Goal: Task Accomplishment & Management: Manage account settings

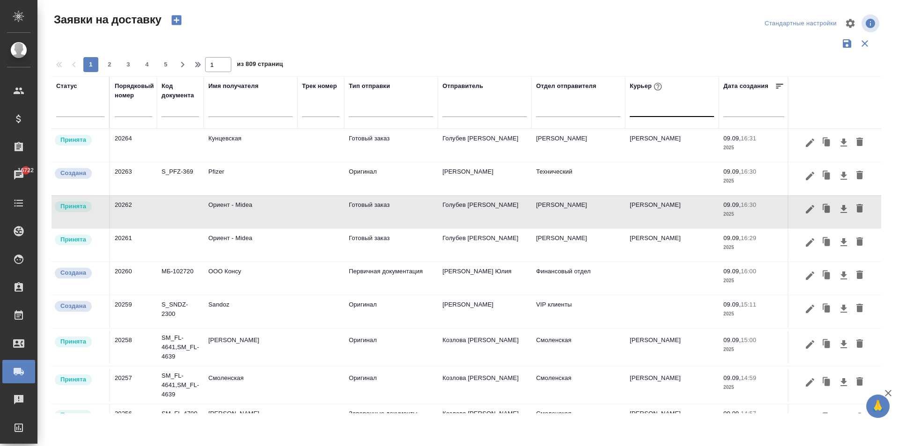
click at [657, 113] on div at bounding box center [672, 108] width 84 height 14
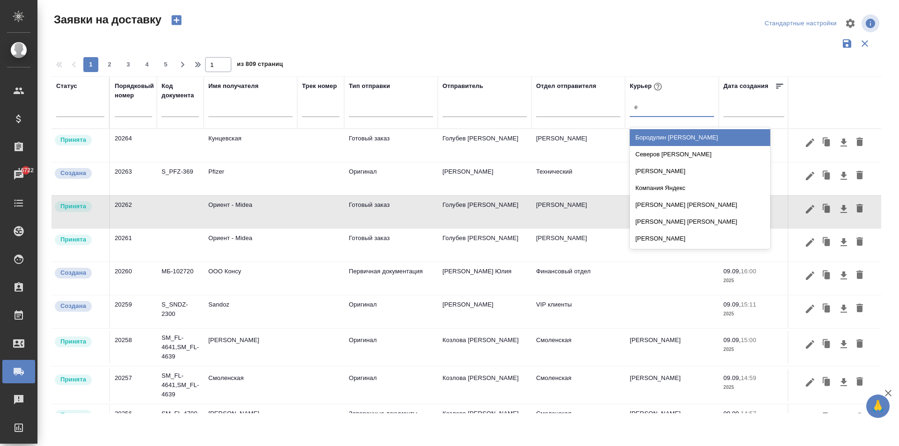
type input "ев"
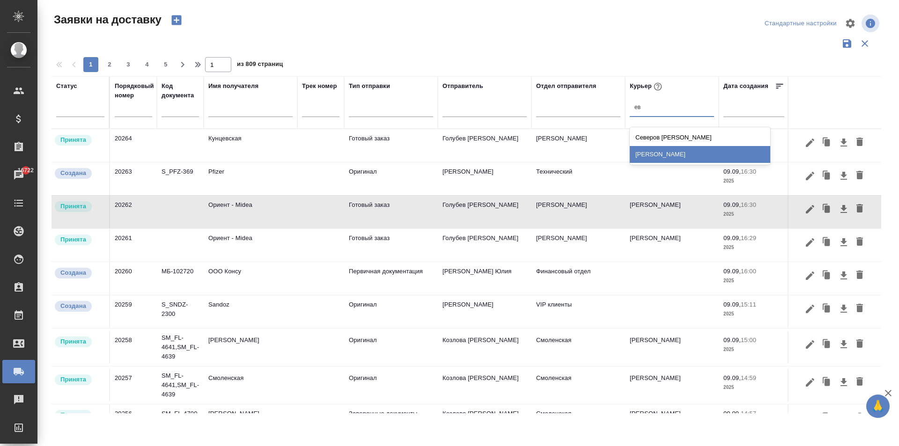
click at [664, 156] on div "[PERSON_NAME]" at bounding box center [700, 154] width 141 height 17
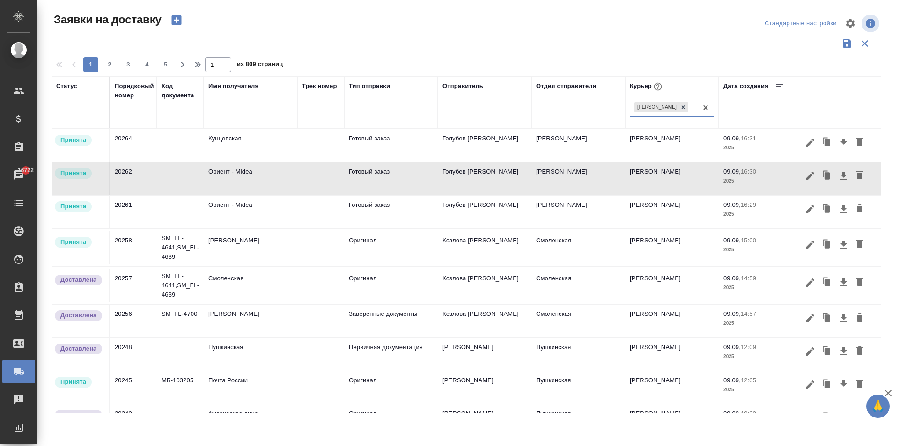
click at [249, 254] on td "[PERSON_NAME]" at bounding box center [251, 247] width 94 height 33
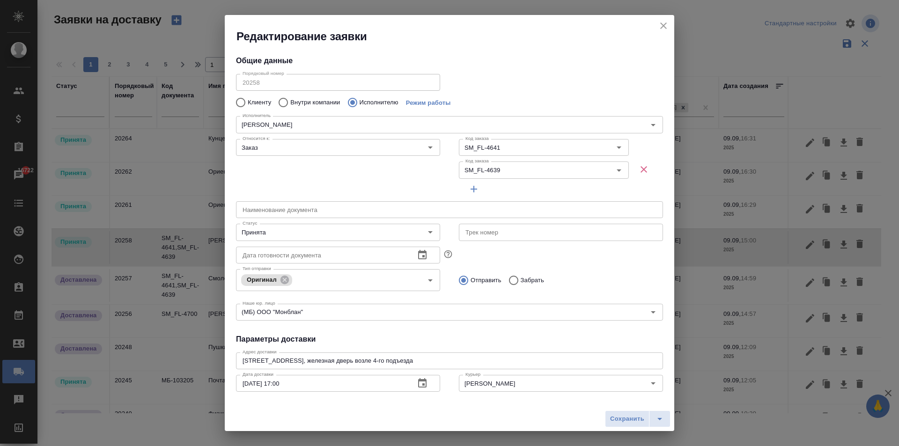
type input "[PERSON_NAME]"
type input "Козлова [PERSON_NAME]"
click at [276, 225] on div "Принята Статус" at bounding box center [338, 232] width 204 height 17
click at [290, 229] on input "Принята" at bounding box center [322, 232] width 167 height 11
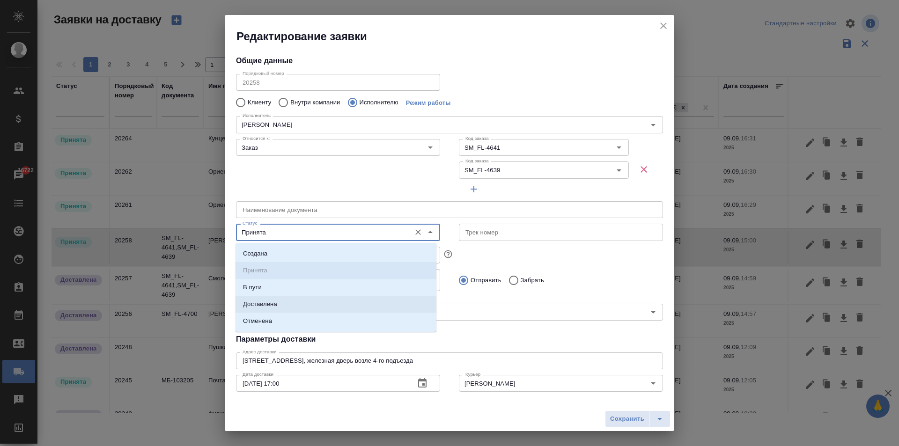
click at [280, 300] on li "Доставлена" at bounding box center [336, 304] width 201 height 17
type input "Доставлена"
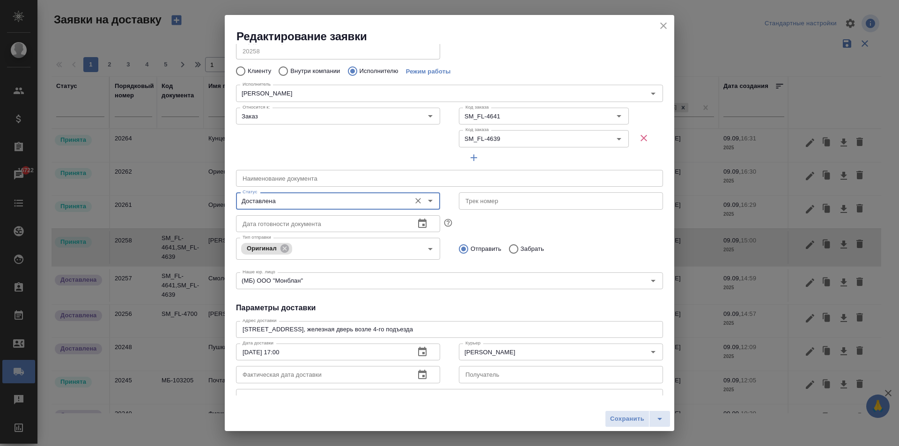
scroll to position [47, 0]
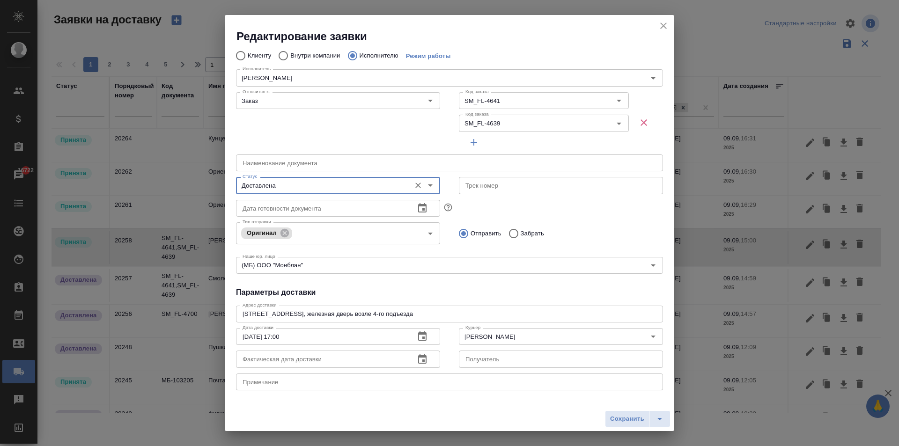
click at [417, 360] on icon "button" at bounding box center [422, 359] width 11 height 11
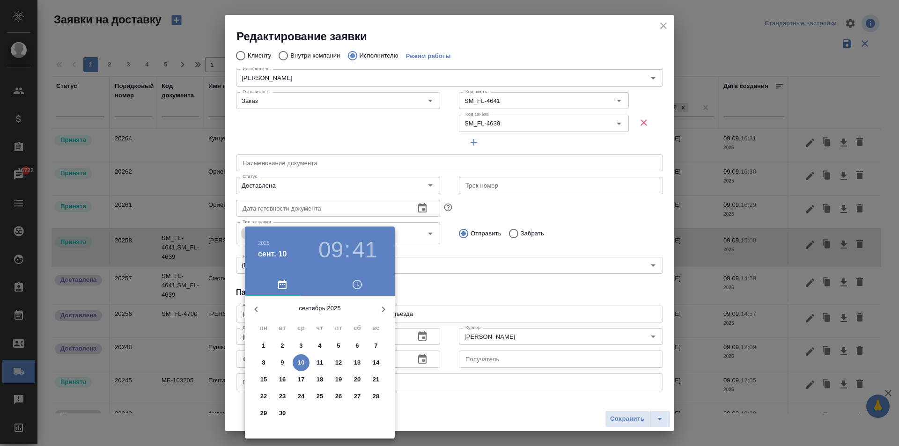
click at [284, 361] on p "9" at bounding box center [282, 362] width 3 height 9
type input "[DATE] 09:41"
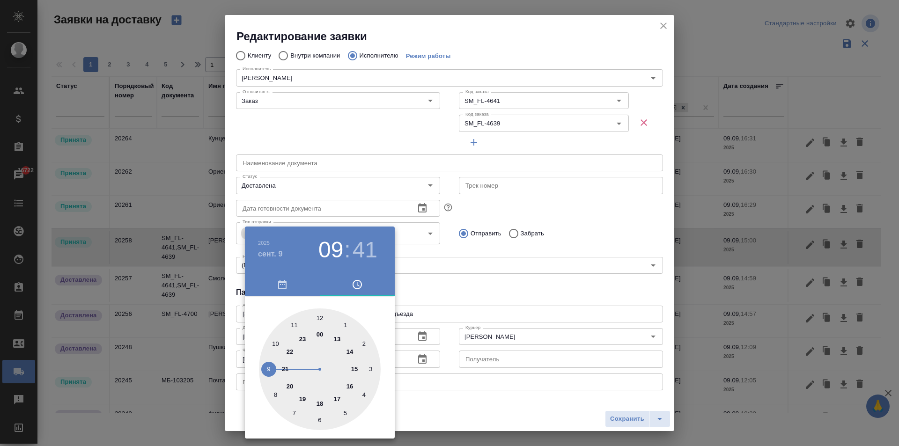
click at [512, 294] on div at bounding box center [449, 223] width 899 height 446
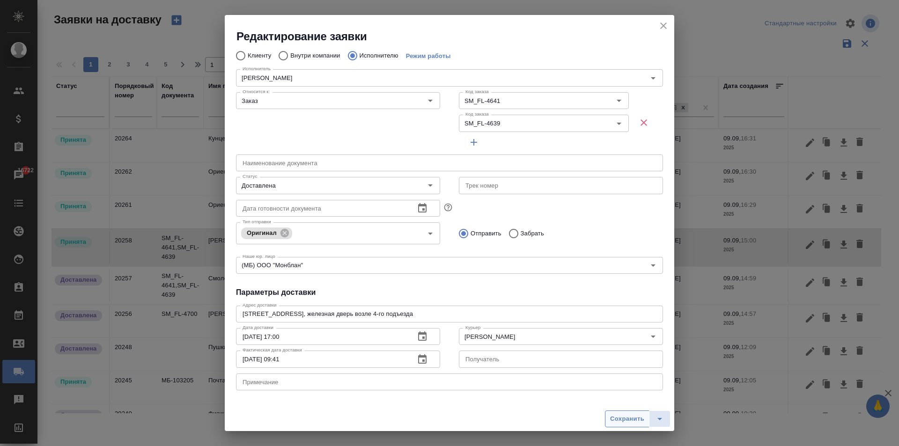
click at [626, 425] on button "Сохранить" at bounding box center [627, 419] width 45 height 17
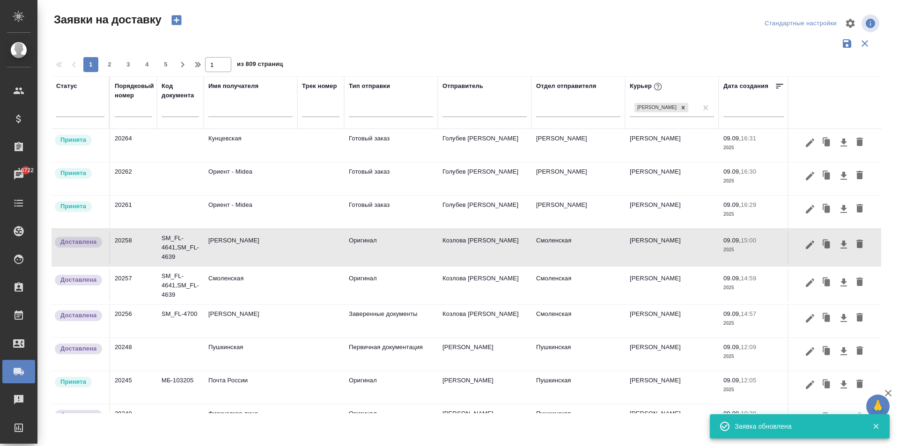
click at [254, 247] on td "[PERSON_NAME]" at bounding box center [251, 247] width 94 height 33
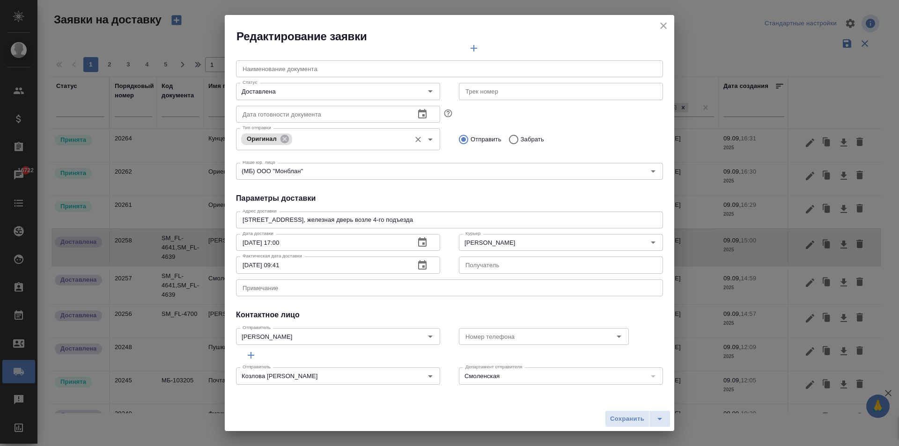
scroll to position [141, 0]
click at [418, 264] on icon "button" at bounding box center [422, 265] width 11 height 11
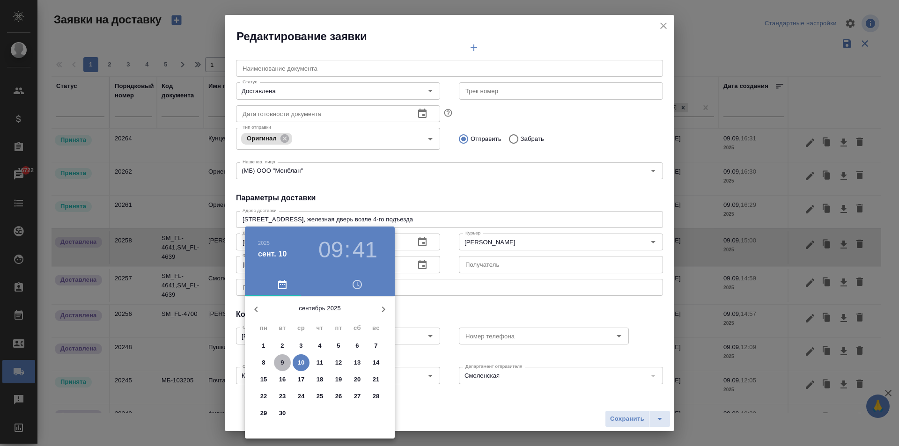
click at [285, 362] on span "9" at bounding box center [282, 362] width 17 height 9
type input "[DATE] 09:41"
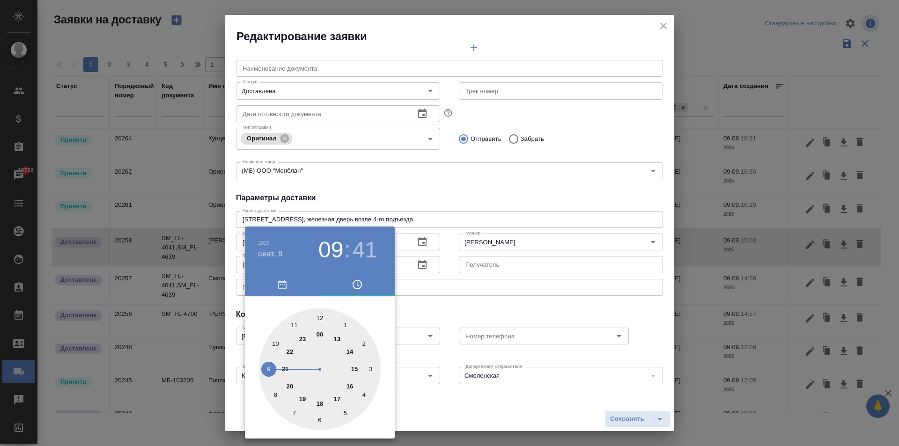
click at [514, 313] on div at bounding box center [449, 223] width 899 height 446
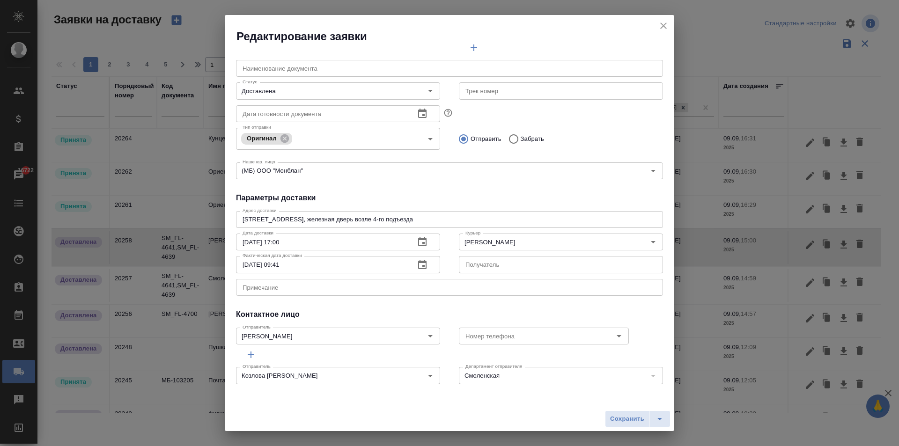
click at [630, 421] on span "Сохранить" at bounding box center [627, 419] width 34 height 11
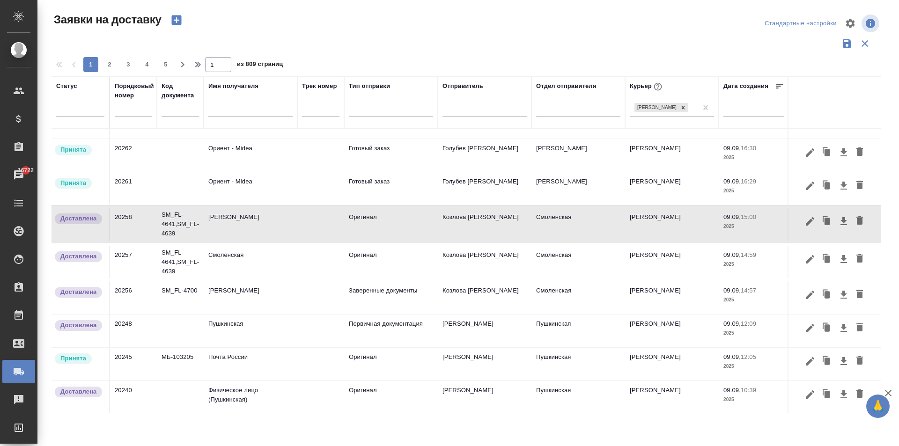
scroll to position [0, 0]
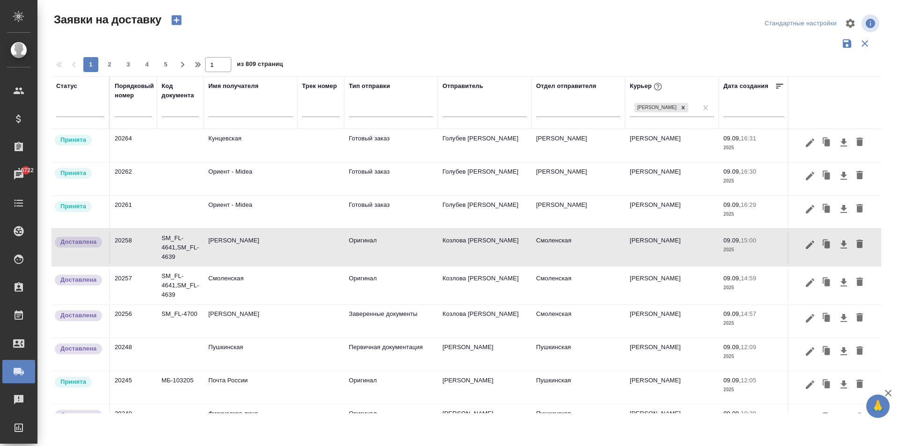
click at [262, 149] on td "Кунцевская" at bounding box center [251, 145] width 94 height 33
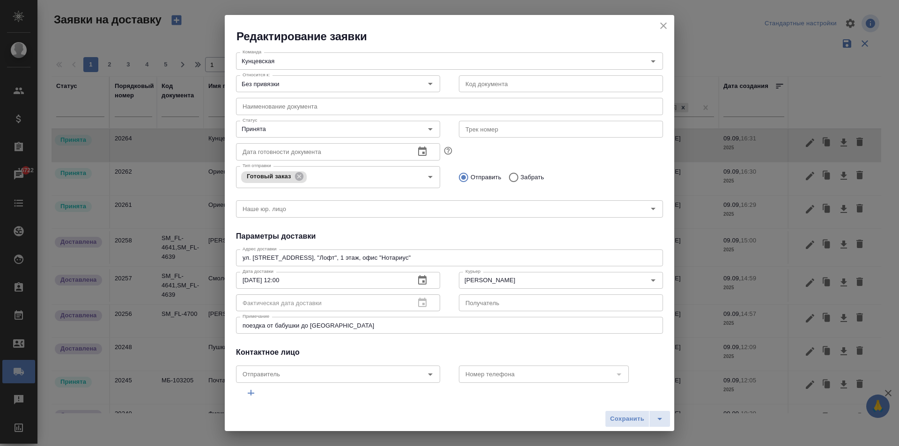
scroll to position [102, 0]
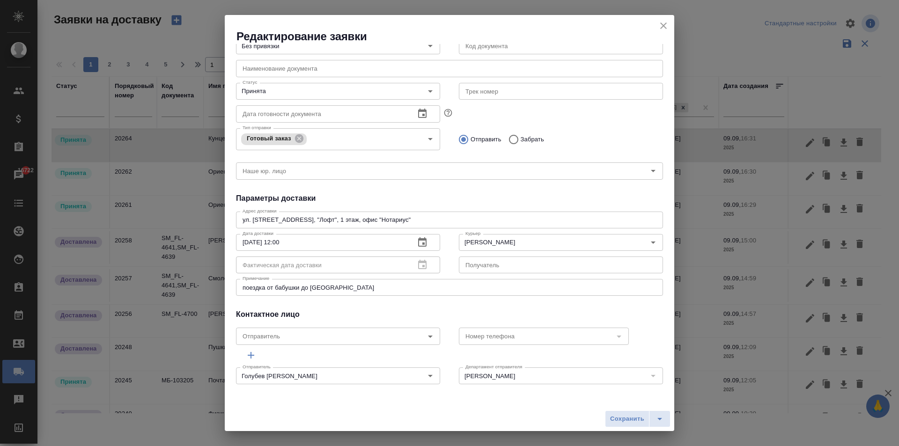
click at [661, 26] on icon "close" at bounding box center [663, 25] width 11 height 11
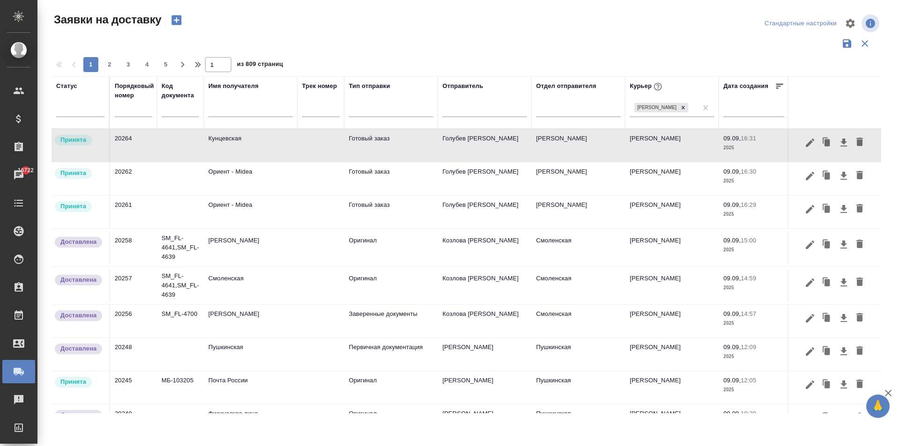
click at [238, 151] on td "Кунцевская" at bounding box center [251, 145] width 94 height 33
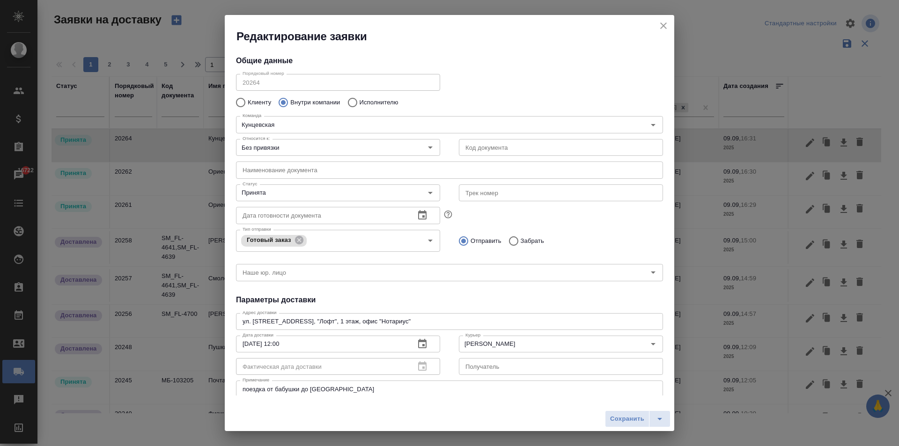
click at [665, 24] on icon "close" at bounding box center [664, 25] width 7 height 7
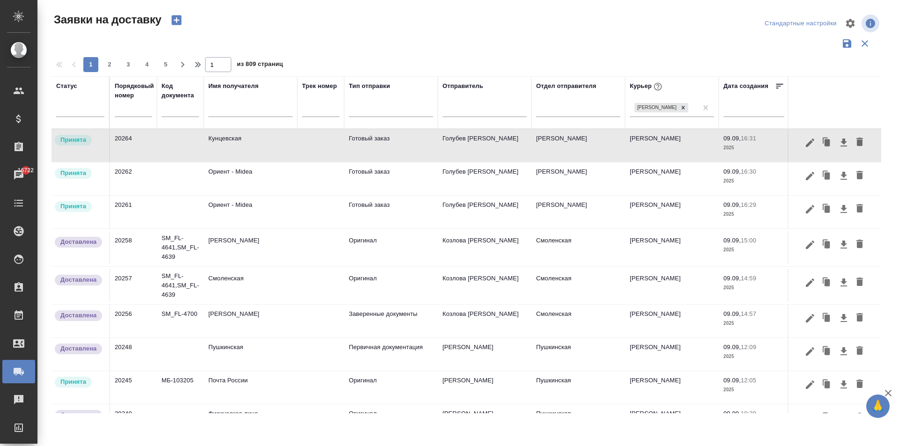
click at [253, 186] on td "Ориент - Midea" at bounding box center [251, 179] width 94 height 33
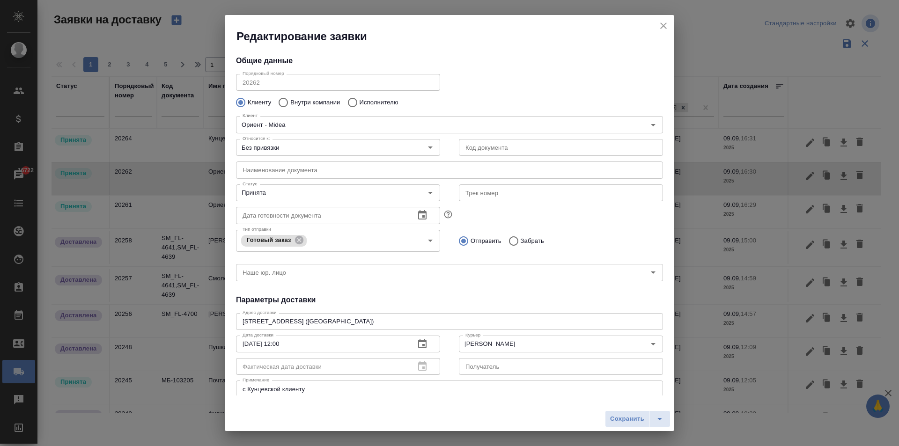
click at [662, 25] on icon "close" at bounding box center [663, 25] width 11 height 11
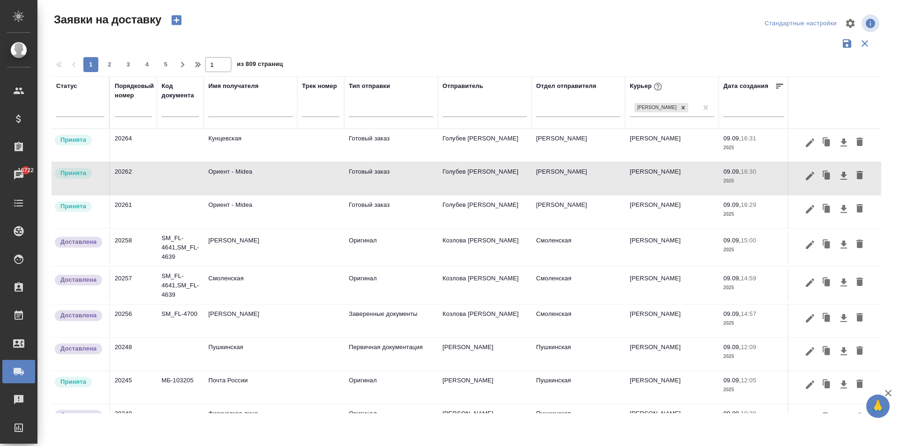
click at [238, 205] on td "Ориент - Midea" at bounding box center [251, 212] width 94 height 33
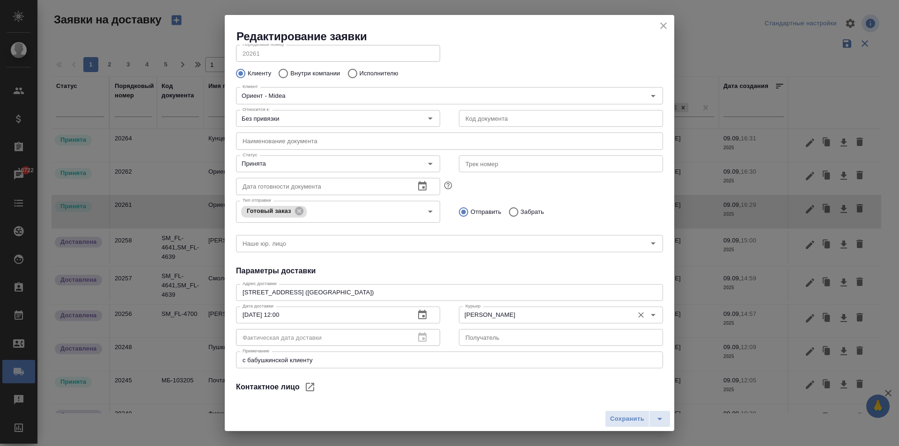
scroll to position [0, 0]
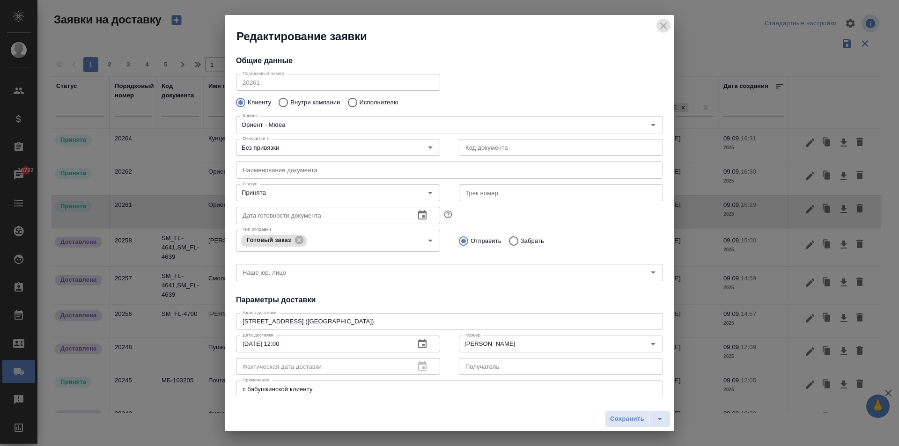
click at [663, 23] on icon "close" at bounding box center [663, 25] width 11 height 11
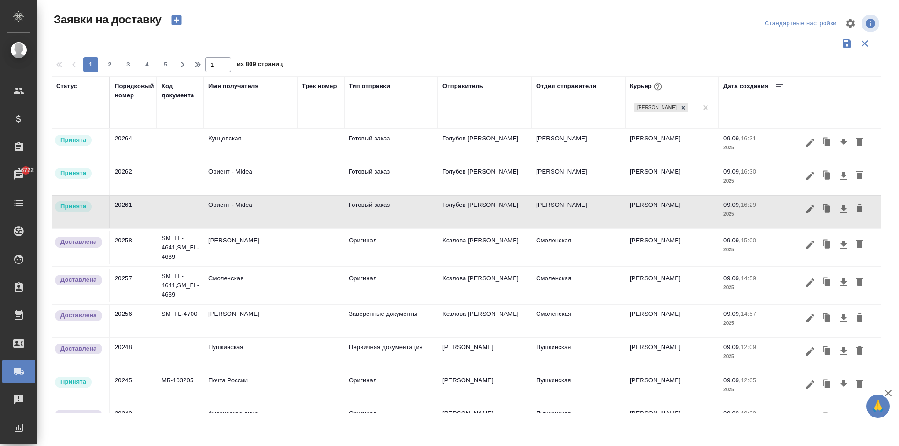
click at [249, 190] on td "Ориент - Midea" at bounding box center [251, 179] width 94 height 33
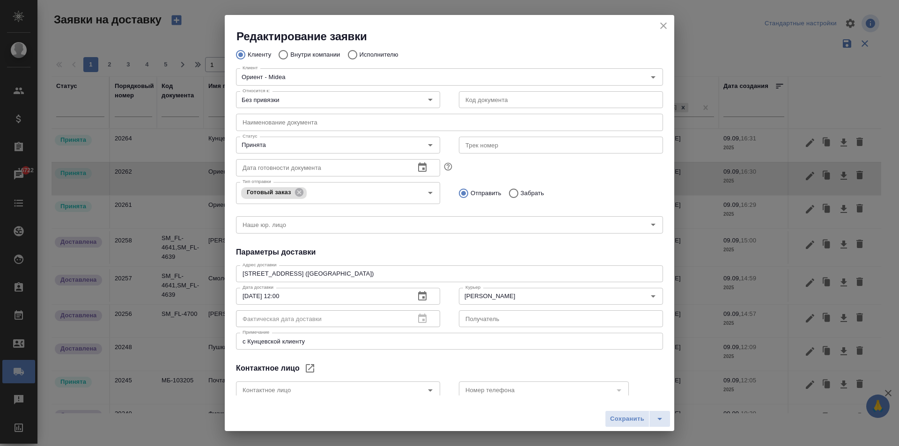
scroll to position [102, 0]
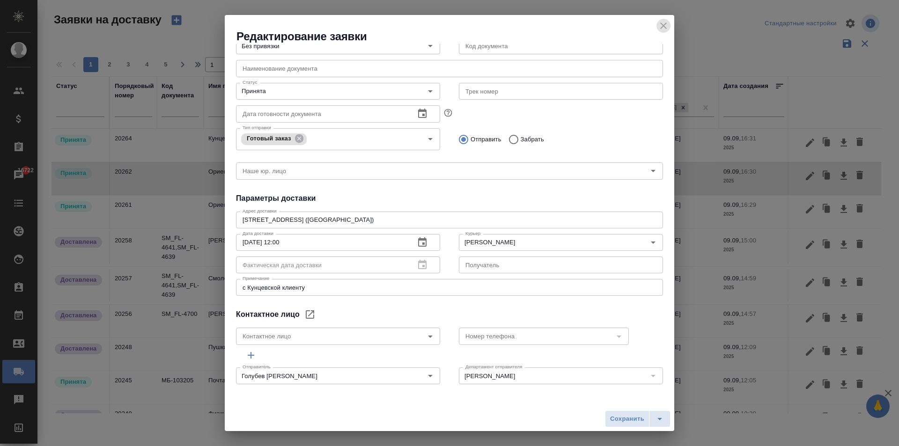
click at [668, 27] on icon "close" at bounding box center [663, 25] width 11 height 11
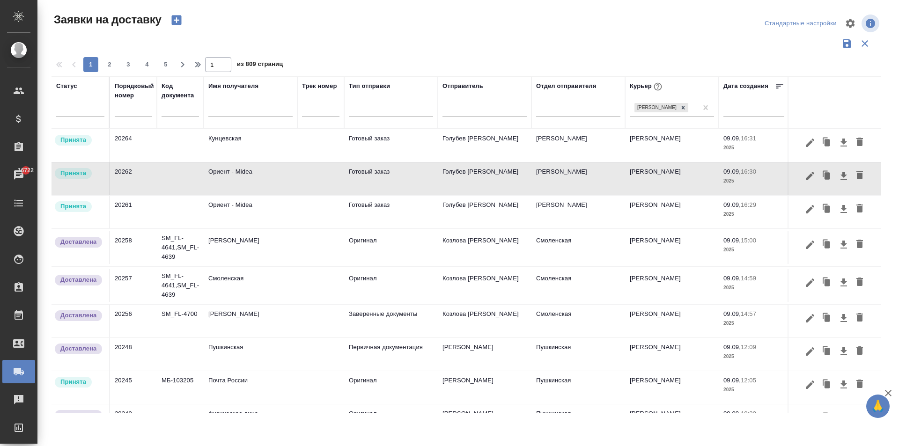
click at [225, 208] on td "Ориент - Midea" at bounding box center [251, 212] width 94 height 33
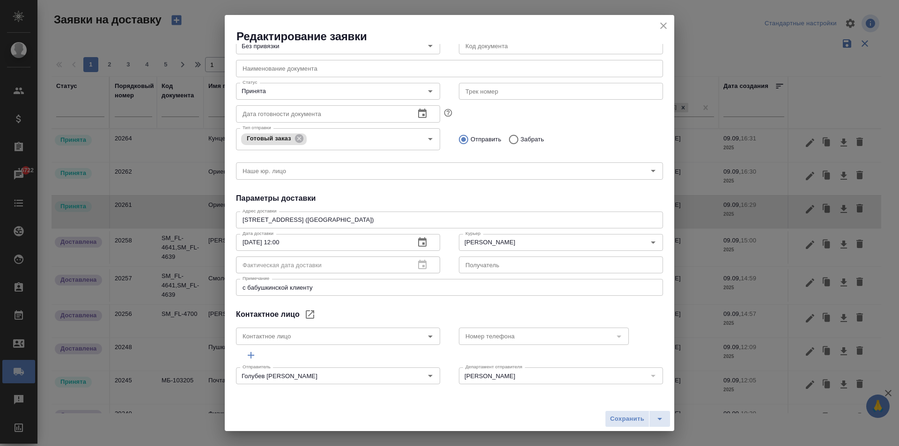
click at [667, 28] on icon "close" at bounding box center [664, 25] width 7 height 7
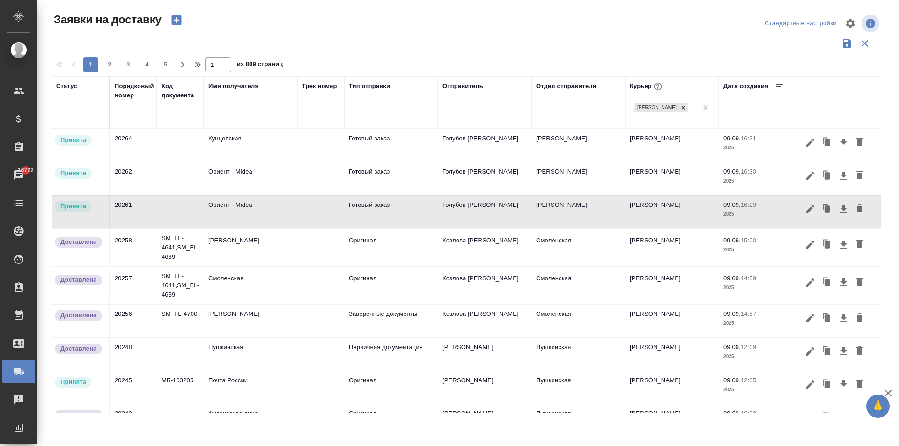
click at [248, 139] on td "Кунцевская" at bounding box center [251, 145] width 94 height 33
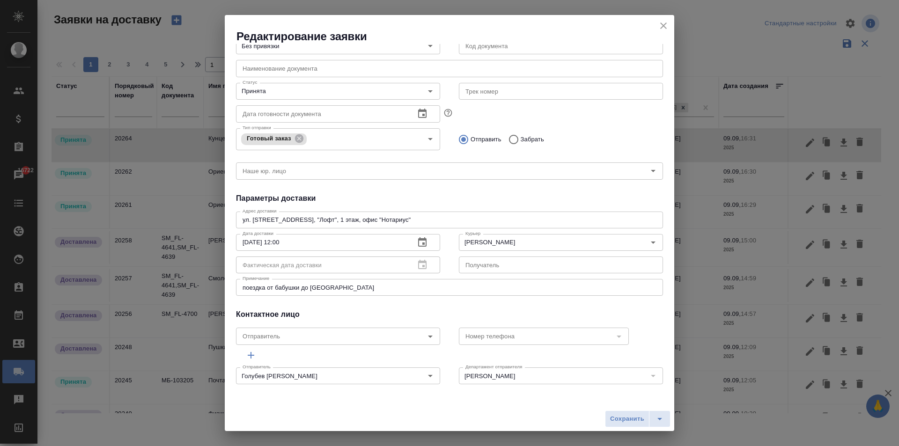
scroll to position [0, 0]
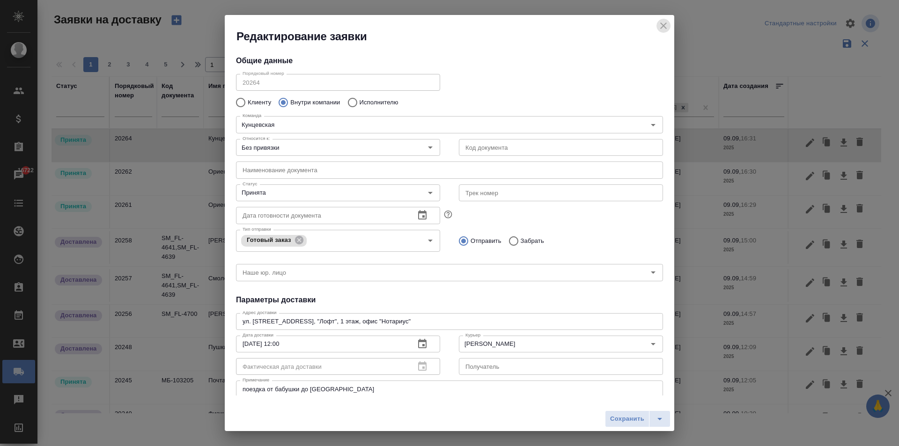
click at [664, 22] on icon "close" at bounding box center [663, 25] width 11 height 11
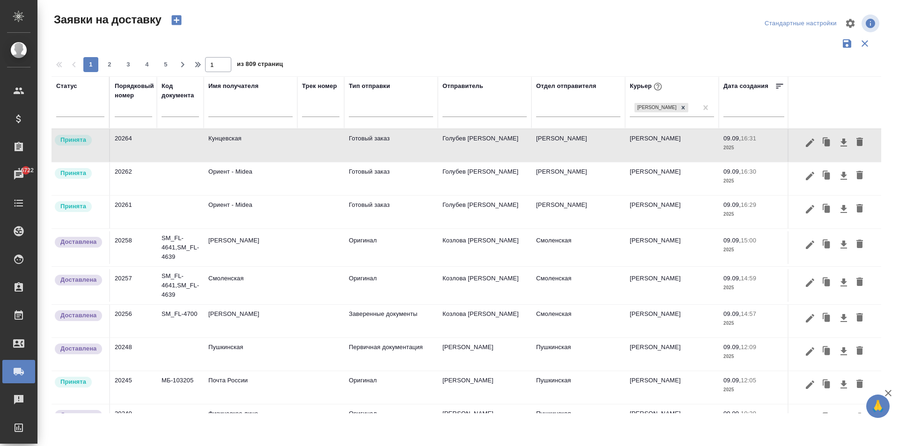
click at [253, 394] on td "Почта России" at bounding box center [251, 387] width 94 height 33
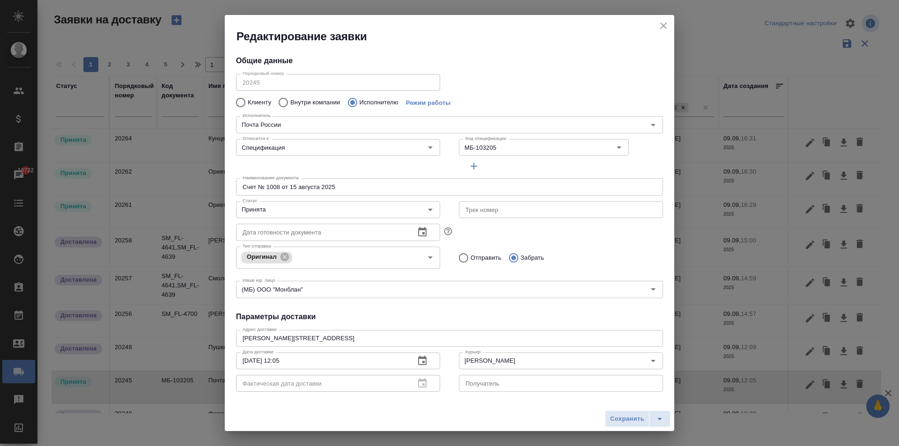
type input "Почта России"
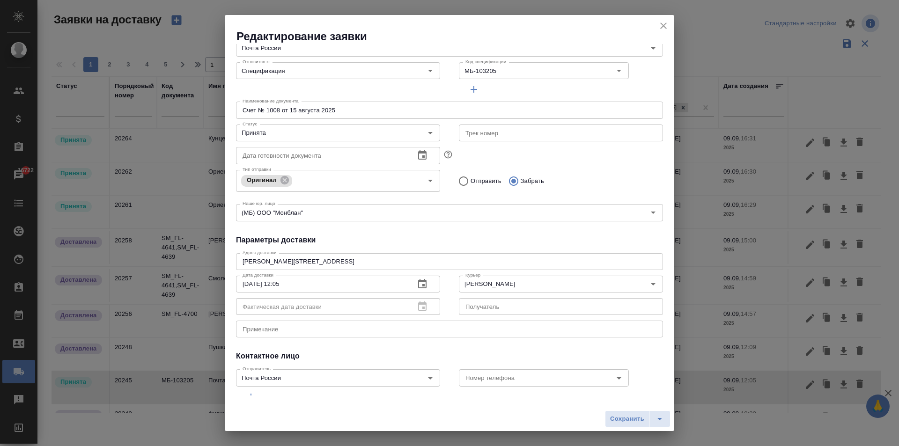
scroll to position [119, 0]
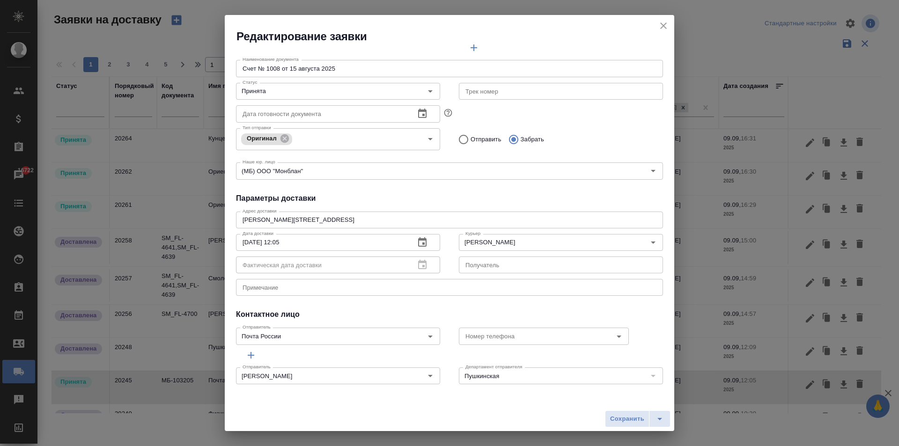
click at [268, 290] on textarea at bounding box center [450, 287] width 414 height 7
type textarea "N"
drag, startPoint x: 346, startPoint y: 289, endPoint x: 209, endPoint y: 288, distance: 137.3
click at [209, 288] on div "Редактирование заявки Общие данные Порядковый номер 20245 Порядковый номер Клие…" at bounding box center [449, 223] width 899 height 446
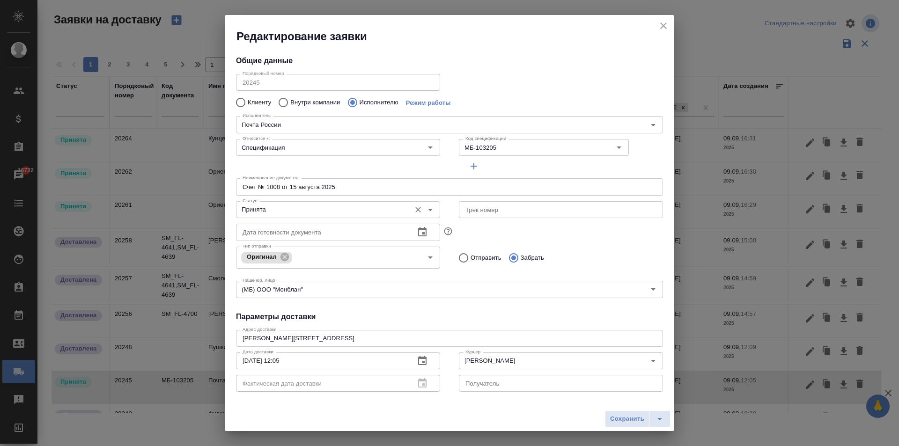
type textarea "Трек номер: 10508215050362"
click at [288, 212] on input "Принята" at bounding box center [322, 209] width 167 height 11
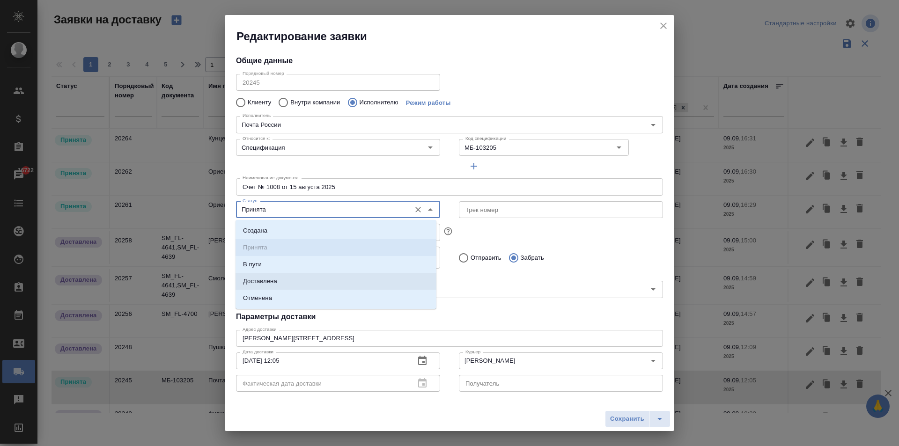
click at [290, 281] on li "Доставлена" at bounding box center [336, 281] width 201 height 17
type input "Доставлена"
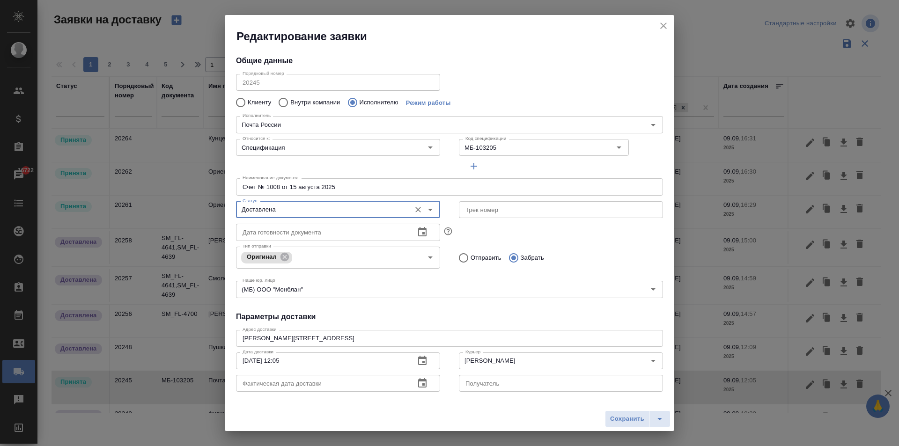
scroll to position [119, 0]
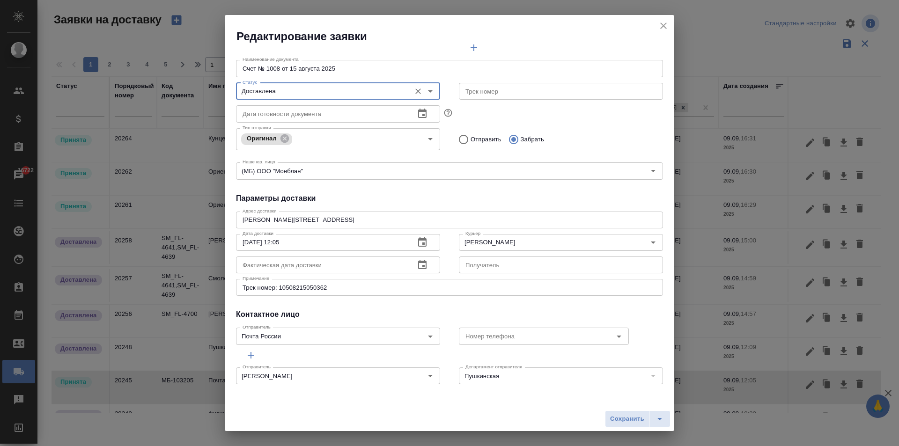
click at [419, 266] on icon "button" at bounding box center [422, 264] width 8 height 9
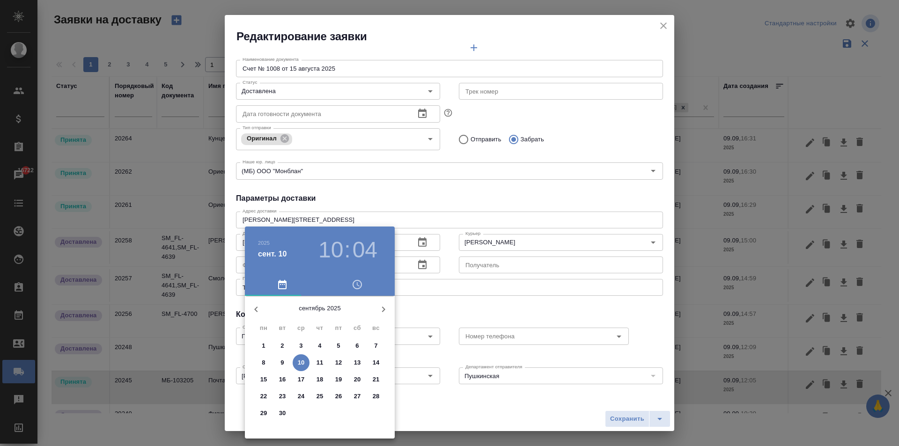
click at [286, 362] on span "9" at bounding box center [282, 362] width 17 height 9
type input "[DATE] 10:04"
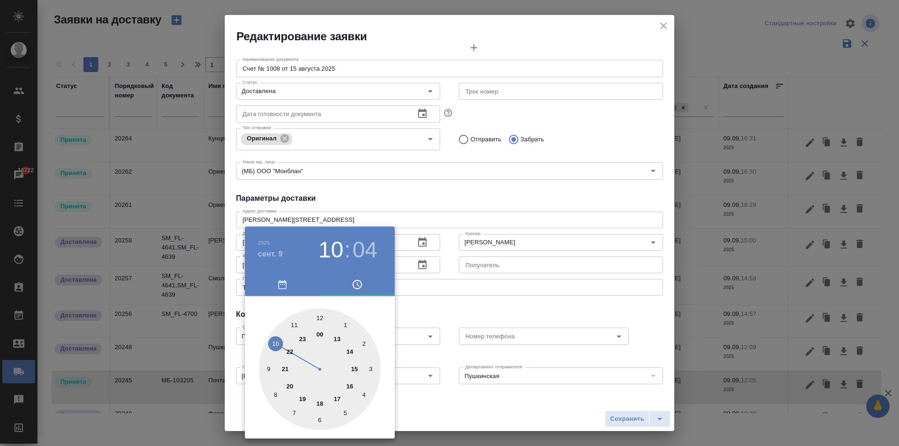
click at [552, 357] on div at bounding box center [449, 223] width 899 height 446
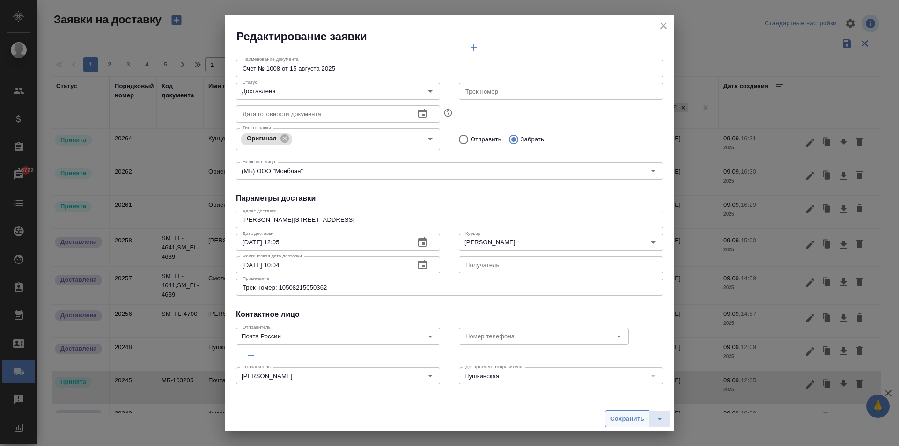
click at [622, 419] on span "Сохранить" at bounding box center [627, 419] width 34 height 11
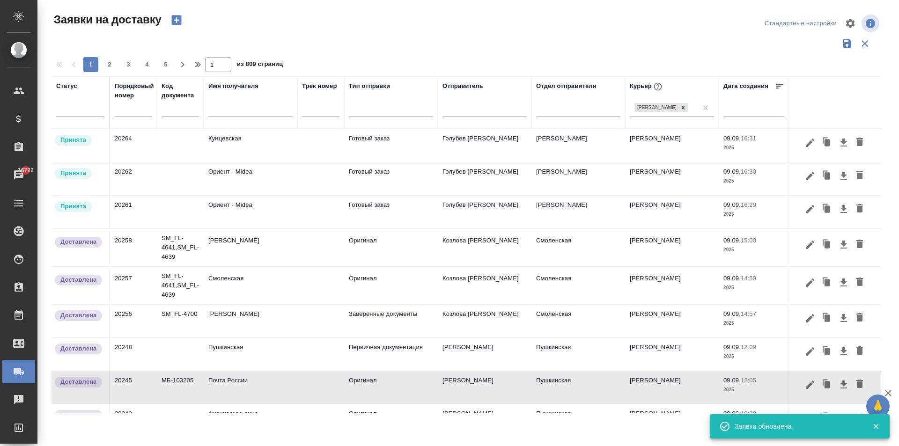
click at [237, 391] on td "Почта России" at bounding box center [251, 387] width 94 height 33
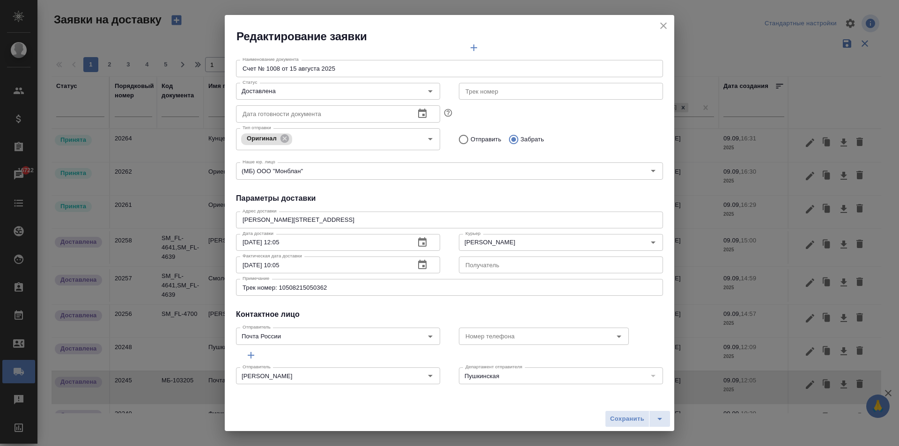
click at [417, 264] on icon "button" at bounding box center [422, 265] width 11 height 11
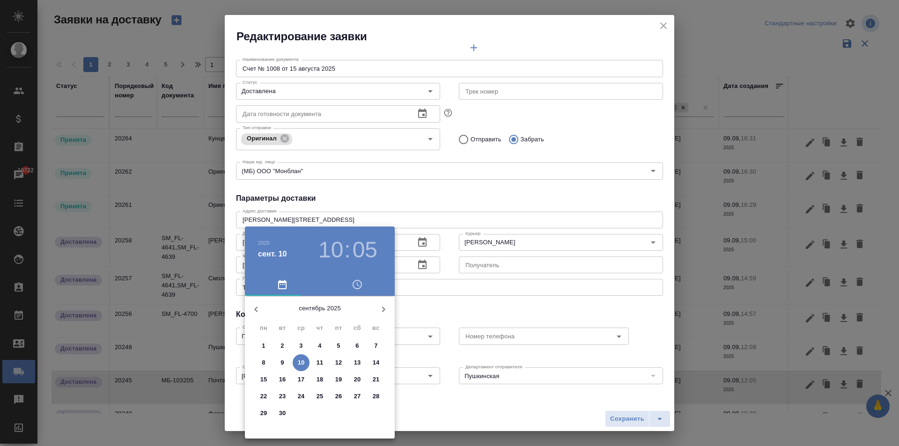
click at [279, 364] on span "9" at bounding box center [282, 362] width 17 height 9
type input "[DATE] 10:05"
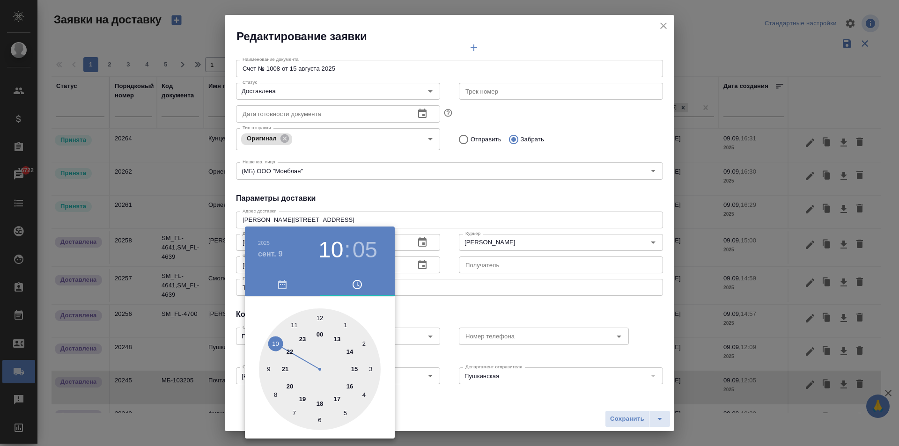
click at [552, 351] on div at bounding box center [449, 223] width 899 height 446
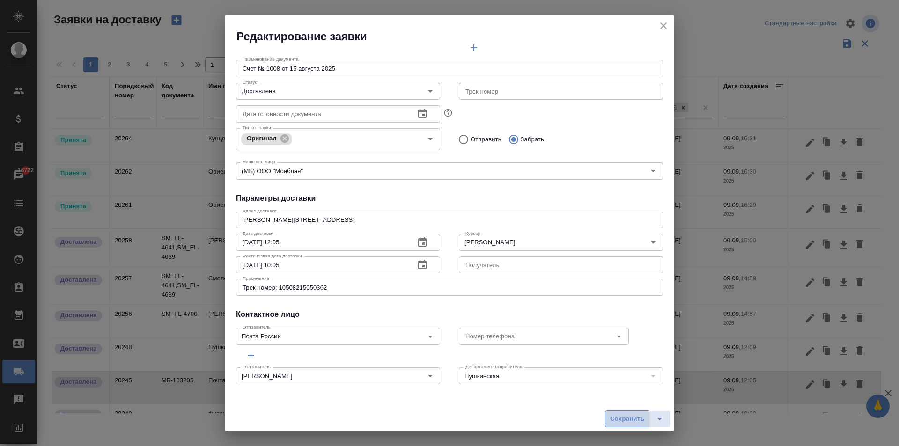
click at [618, 419] on span "Сохранить" at bounding box center [627, 419] width 34 height 11
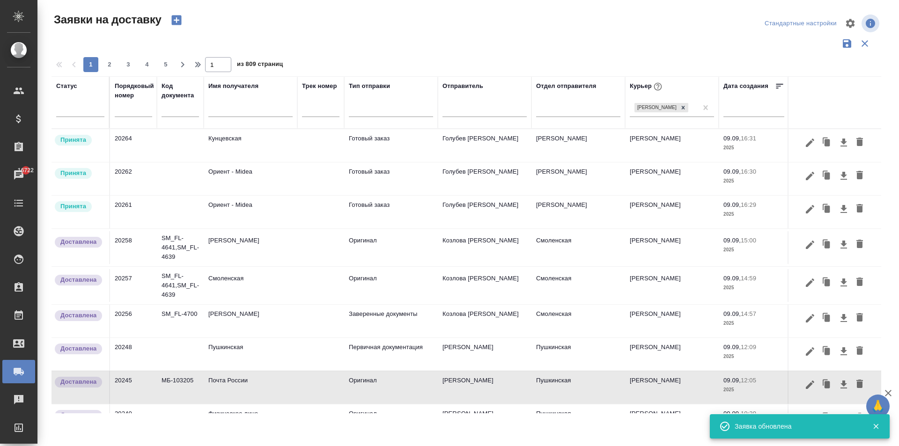
click at [231, 394] on td "Почта России" at bounding box center [251, 387] width 94 height 33
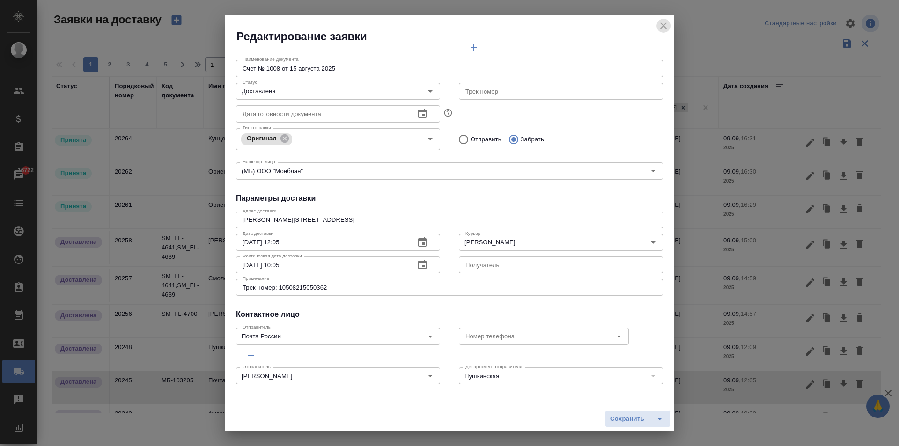
click at [665, 24] on icon "close" at bounding box center [663, 25] width 11 height 11
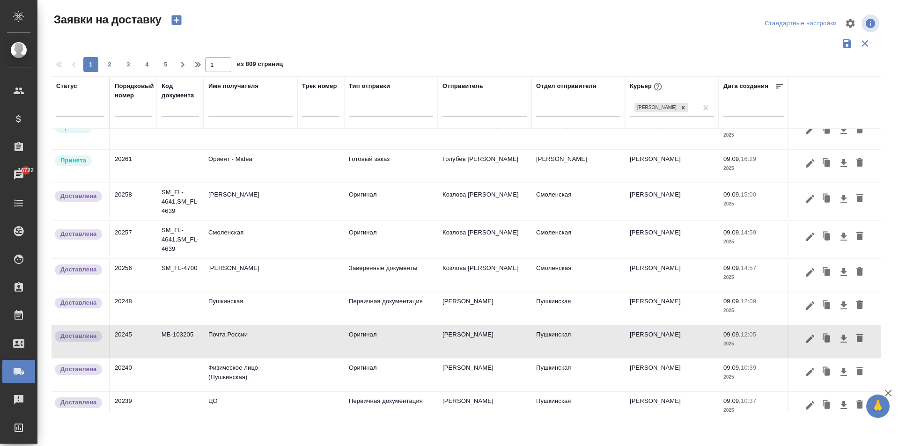
scroll to position [0, 0]
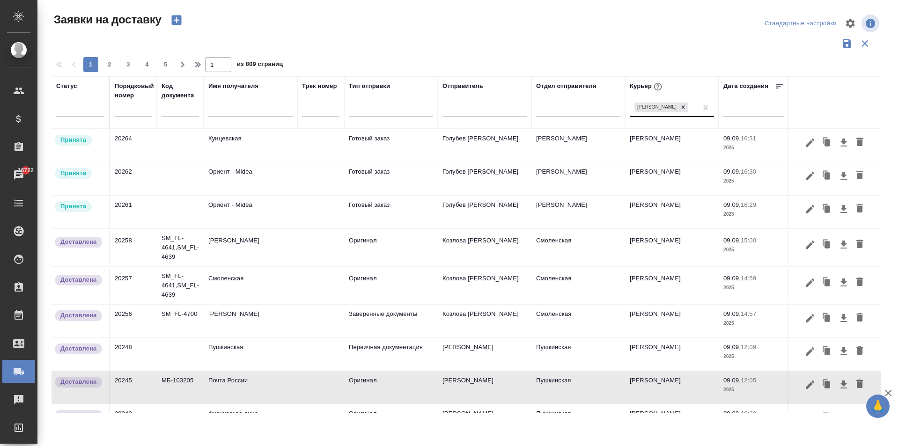
click at [658, 109] on div "[PERSON_NAME]" at bounding box center [663, 108] width 67 height 14
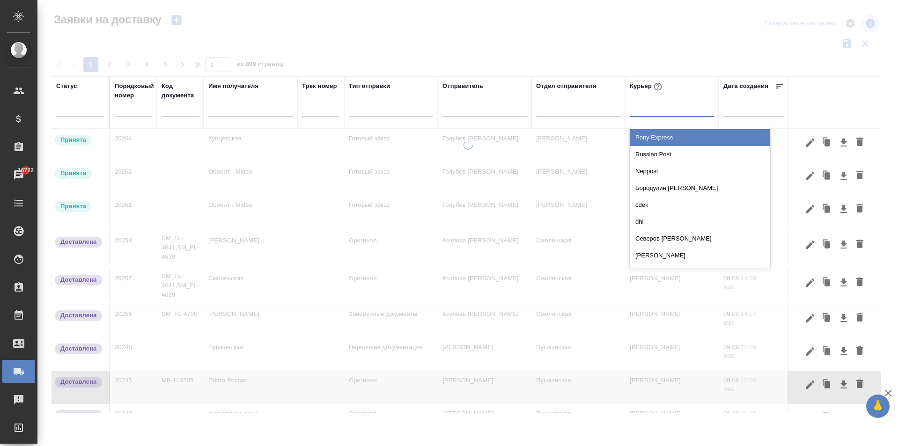
type input "к"
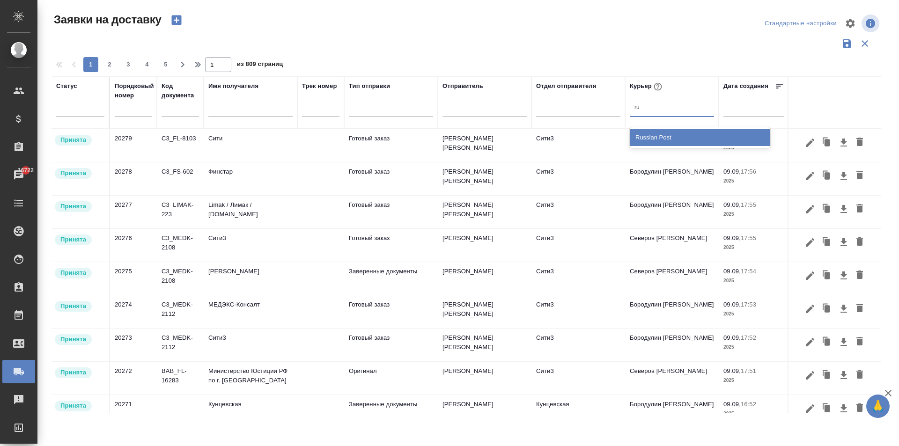
type input "rus"
click at [658, 147] on div "Russian Post" at bounding box center [700, 137] width 141 height 21
click at [658, 137] on div "Russian Post" at bounding box center [700, 137] width 141 height 17
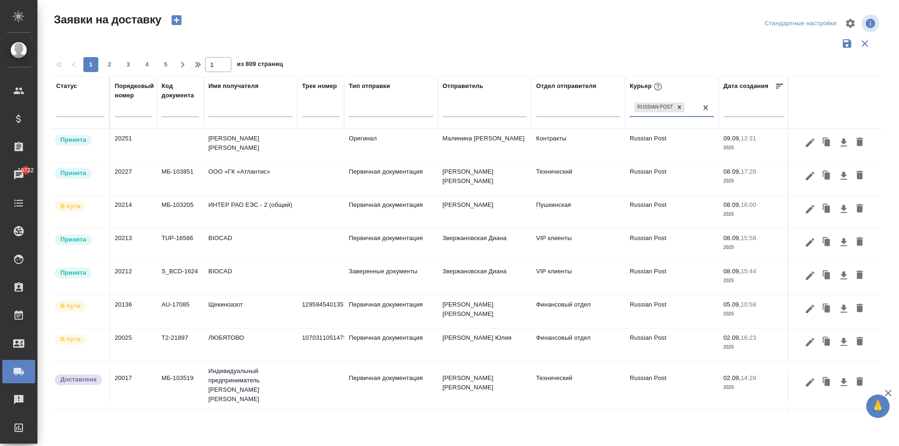
click at [463, 210] on td "[PERSON_NAME]" at bounding box center [485, 212] width 94 height 33
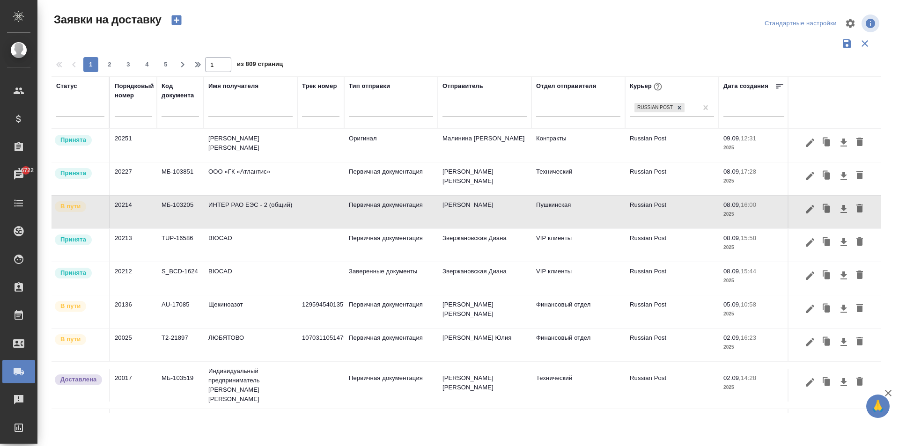
click at [268, 205] on td "ИНТЕР РАО ЕЭС - 2 (общий)" at bounding box center [251, 212] width 94 height 33
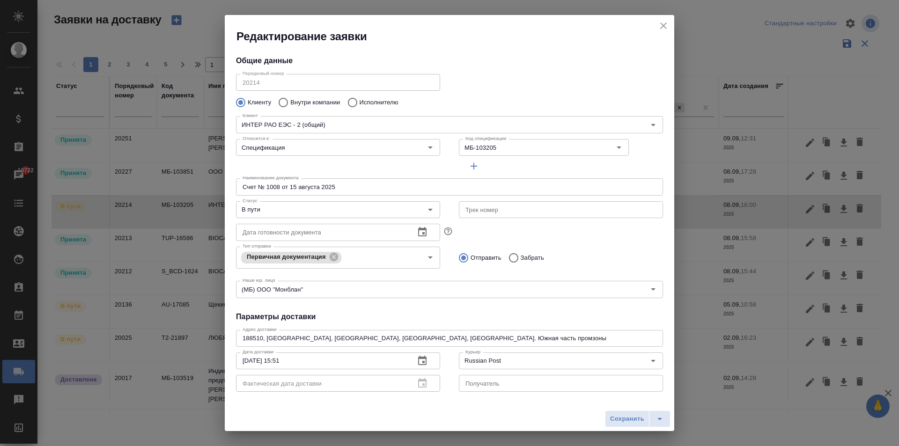
type input "Карпов [PERSON_NAME]"
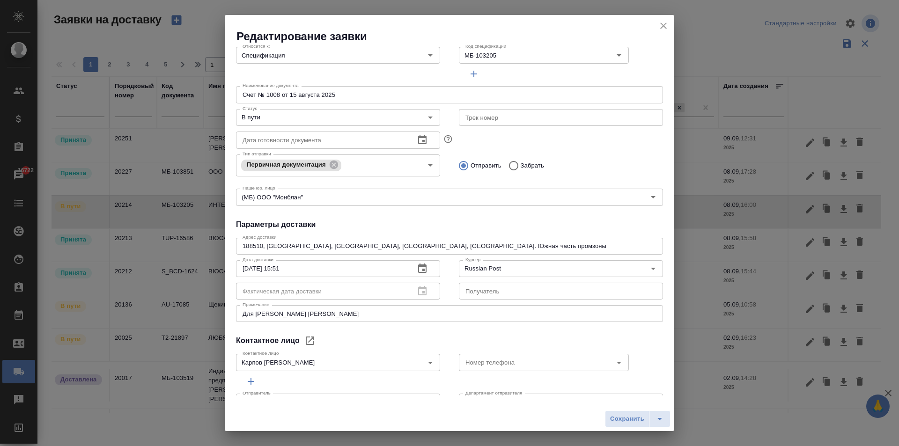
scroll to position [94, 0]
click at [268, 114] on input "В пути" at bounding box center [322, 116] width 167 height 11
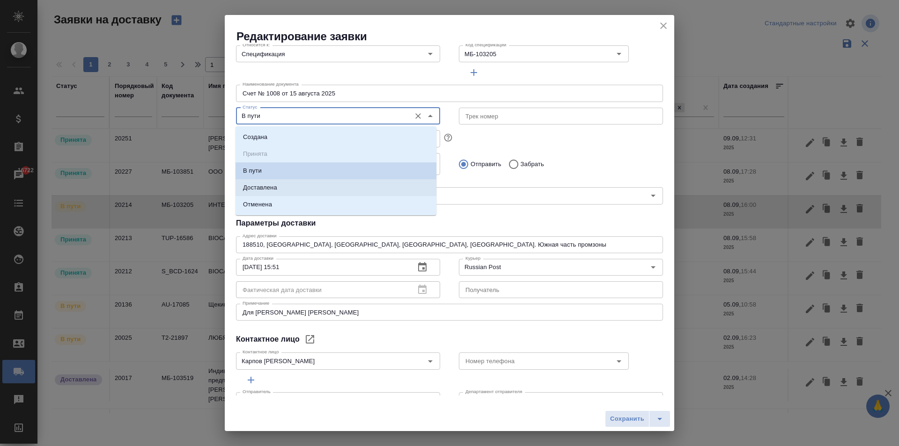
click at [277, 188] on p "Доставлена" at bounding box center [260, 187] width 34 height 9
type input "Доставлена"
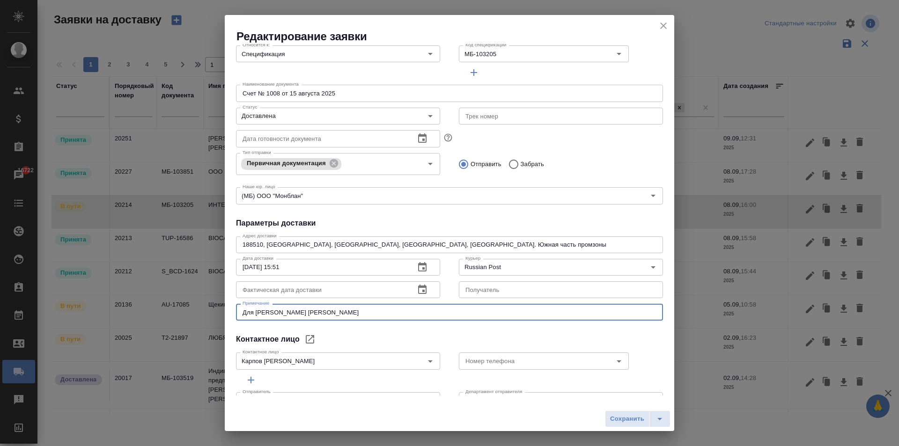
click at [375, 313] on textarea "Для [PERSON_NAME] [PERSON_NAME]" at bounding box center [450, 312] width 414 height 7
paste textarea "Трек номер: 10508215050362"
click at [356, 312] on textarea "Для [PERSON_NAME] [PERSON_NAME]/ Трек номер: 10508215050362" at bounding box center [450, 312] width 414 height 7
type textarea "Для [PERSON_NAME] [PERSON_NAME]. Трек номер: 10508215050362"
click at [421, 287] on icon "button" at bounding box center [422, 289] width 8 height 9
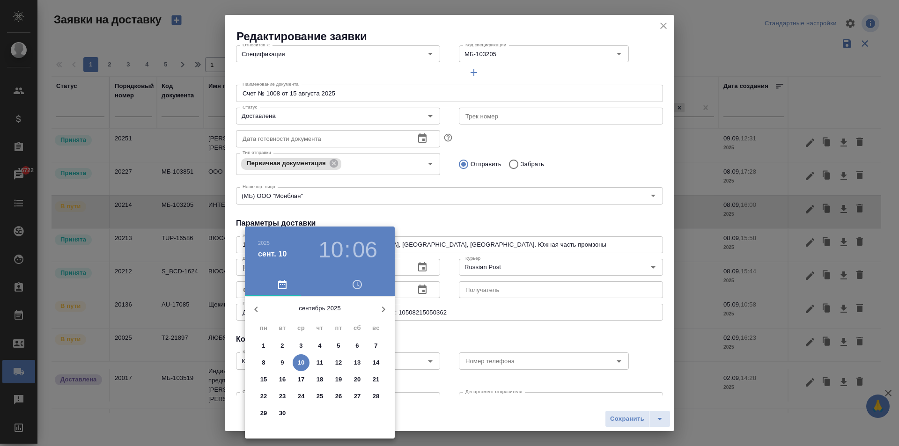
click at [282, 361] on p "9" at bounding box center [282, 362] width 3 height 9
type input "[DATE] 10:06"
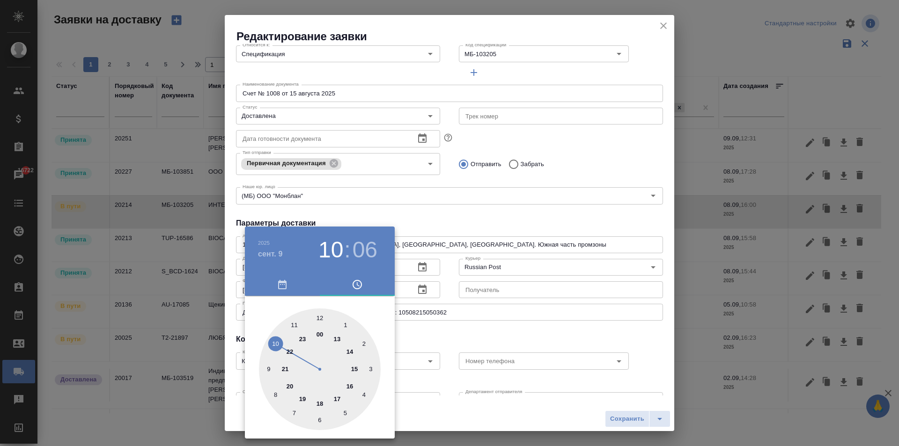
click at [522, 319] on div at bounding box center [449, 223] width 899 height 446
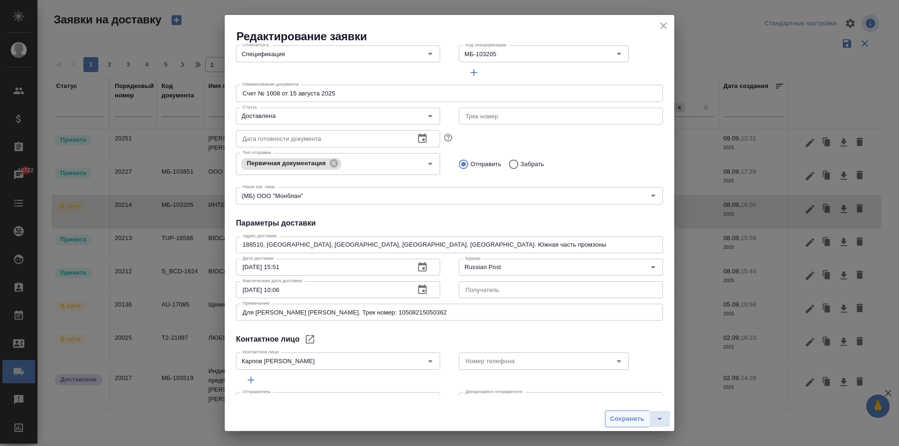
click at [617, 423] on span "Сохранить" at bounding box center [627, 419] width 34 height 11
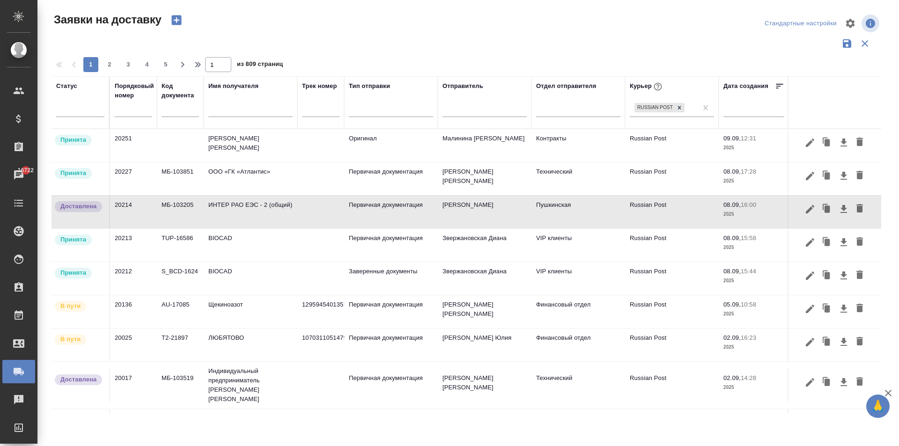
click at [190, 211] on td "МБ-103205" at bounding box center [180, 212] width 47 height 33
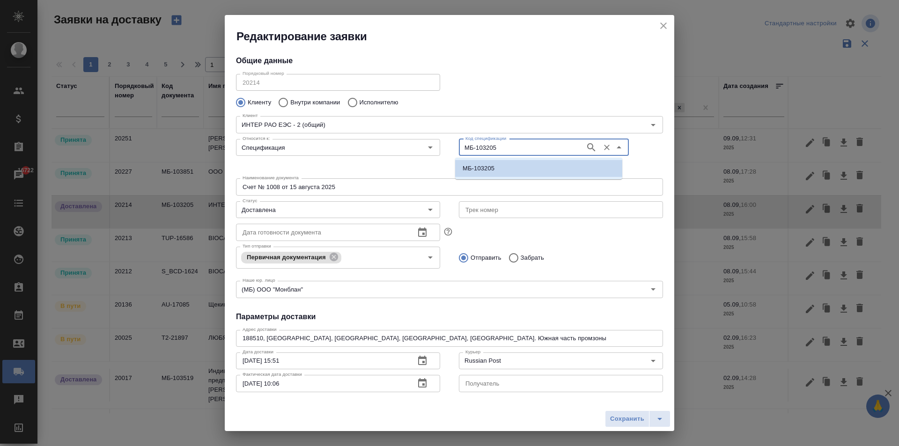
drag, startPoint x: 498, startPoint y: 151, endPoint x: 446, endPoint y: 150, distance: 52.5
click at [446, 150] on div "Относится к: Спецификация Относится к: Код спецификации МБ-103205 Код специфика…" at bounding box center [450, 155] width 446 height 58
click at [663, 23] on icon "close" at bounding box center [663, 25] width 11 height 11
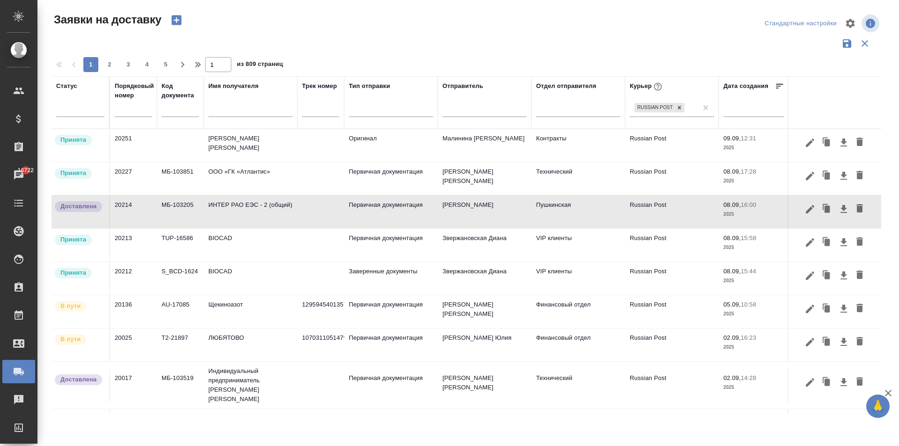
click at [184, 110] on input "text" at bounding box center [180, 111] width 37 height 12
paste input "МБ-103205"
type input "МБ-103205"
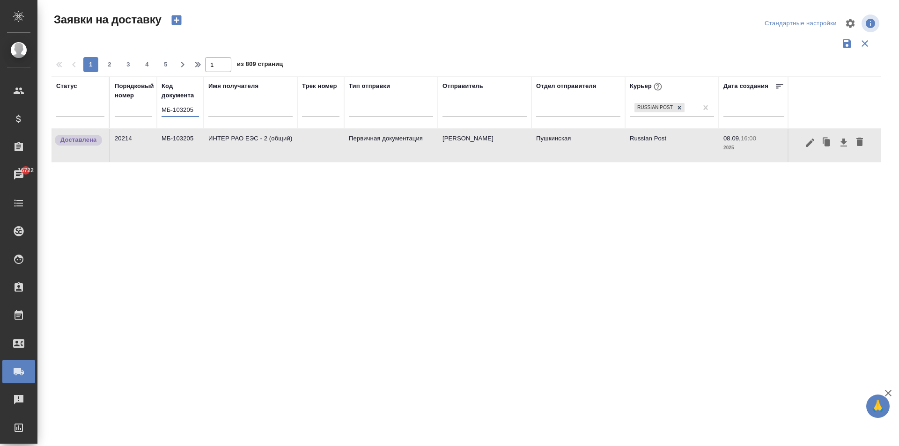
drag, startPoint x: 194, startPoint y: 109, endPoint x: 134, endPoint y: 113, distance: 60.6
click at [134, 113] on tr "Статус Порядковый номер Код документа МБ-103205 Имя получателя Трек номер Тип о…" at bounding box center [538, 102] width 972 height 52
drag, startPoint x: 181, startPoint y: 113, endPoint x: 443, endPoint y: 282, distance: 312.0
click at [443, 282] on div "Статус Порядковый номер Код документа МБ-103205 Имя получателя Трек номер Тип о…" at bounding box center [467, 244] width 830 height 337
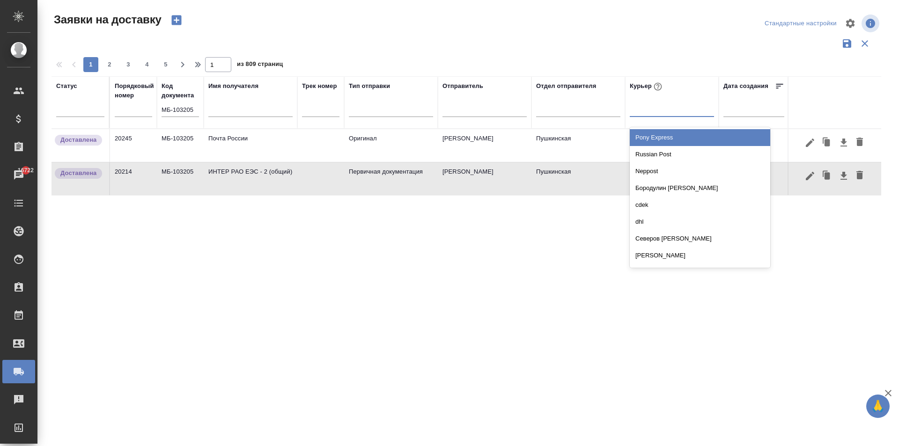
click at [661, 110] on div at bounding box center [672, 108] width 84 height 14
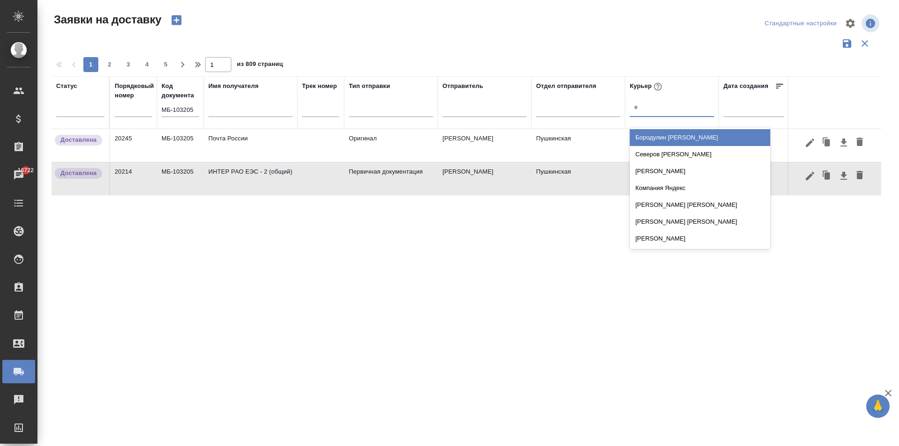
type input "ев"
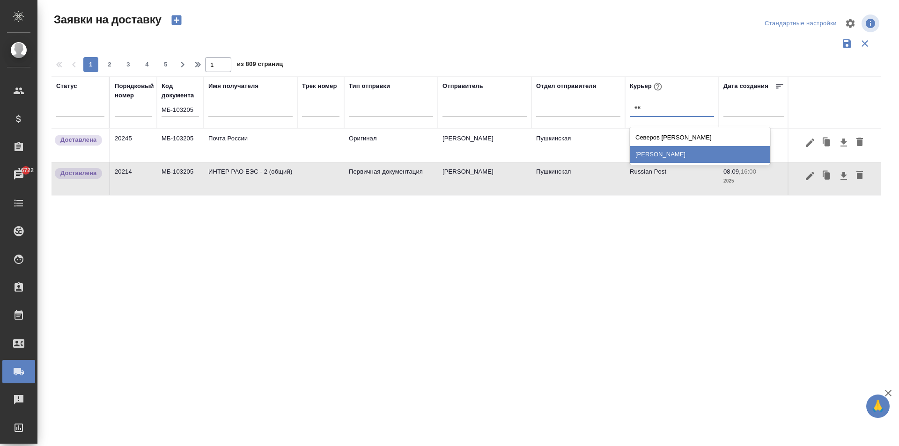
drag, startPoint x: 666, startPoint y: 157, endPoint x: 664, endPoint y: 153, distance: 4.9
click at [664, 153] on div "[PERSON_NAME]" at bounding box center [700, 154] width 141 height 17
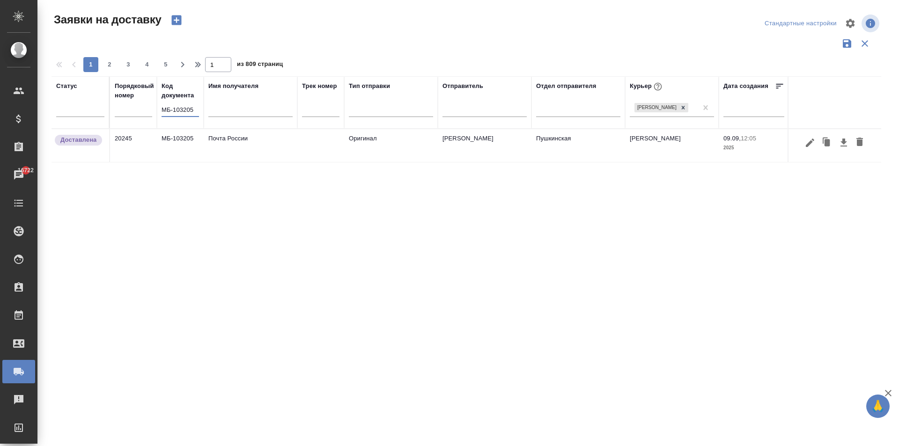
click at [193, 110] on input "МБ-103205" at bounding box center [180, 111] width 37 height 12
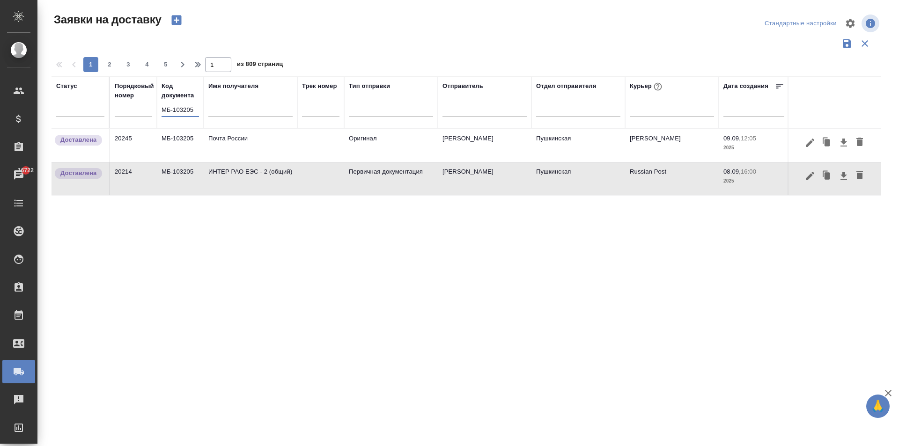
drag, startPoint x: 196, startPoint y: 110, endPoint x: 121, endPoint y: 104, distance: 75.1
click at [121, 104] on tr "Статус Порядковый номер Код документа МБ-103205 Имя получателя Трек номер Тип о…" at bounding box center [538, 102] width 972 height 52
